Goal: Navigation & Orientation: Find specific page/section

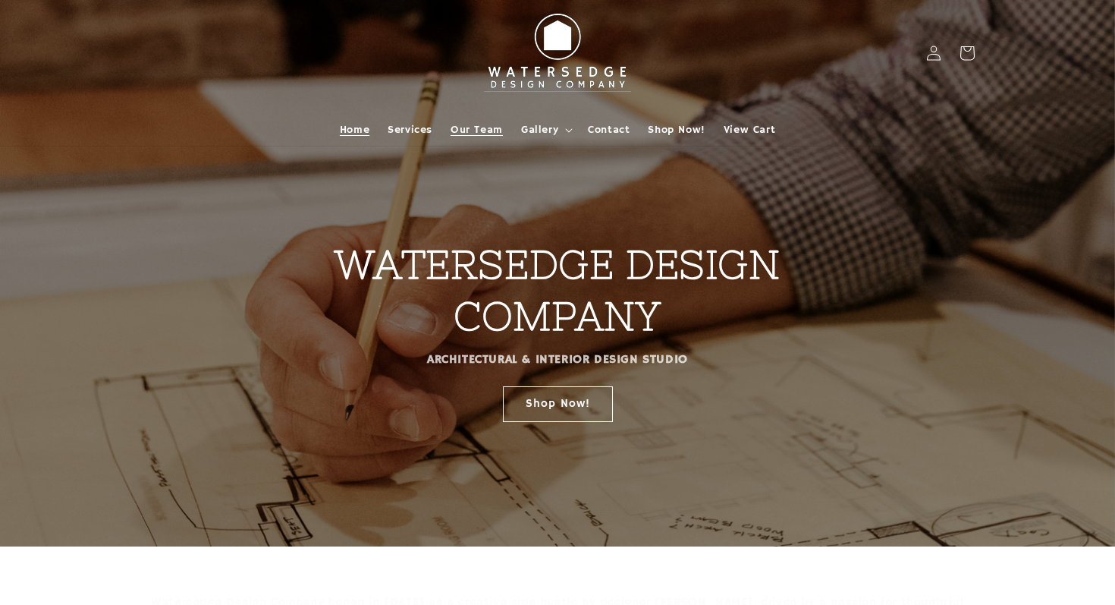
click at [470, 128] on span "Our Team" at bounding box center [477, 130] width 52 height 14
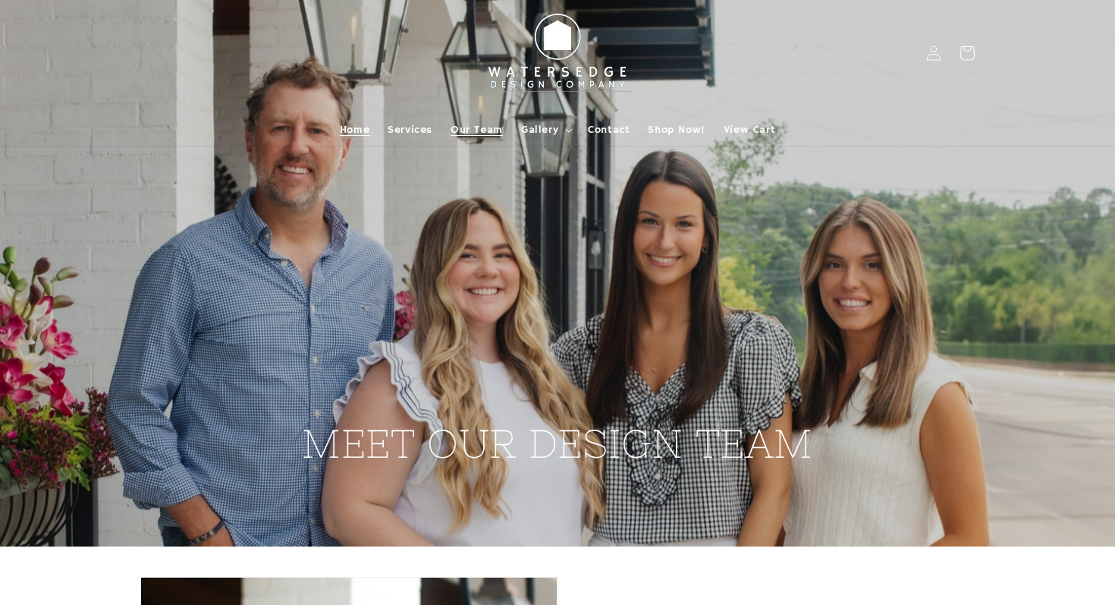
click at [355, 133] on span "Home" at bounding box center [355, 130] width 30 height 14
